Goal: Task Accomplishment & Management: Manage account settings

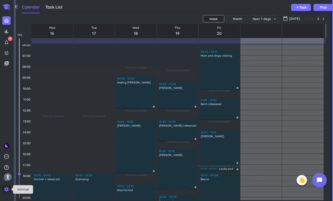
click at [7, 189] on icon "settings" at bounding box center [6, 189] width 5 height 5
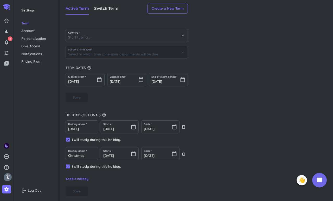
type input "(GMT+01:00) [GEOGRAPHIC_DATA]"
type input "[GEOGRAPHIC_DATA]"
click at [167, 6] on span "Create a New Term" at bounding box center [168, 8] width 32 height 5
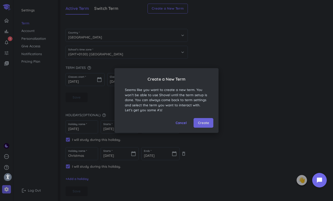
click at [204, 124] on span "Create" at bounding box center [203, 123] width 11 height 5
